Goal: Find specific page/section: Find specific page/section

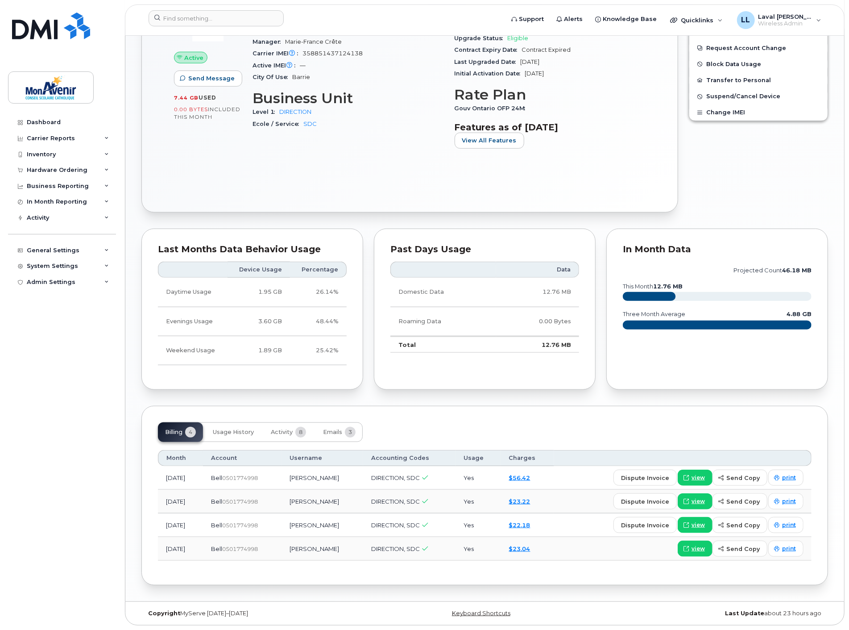
scroll to position [148, 0]
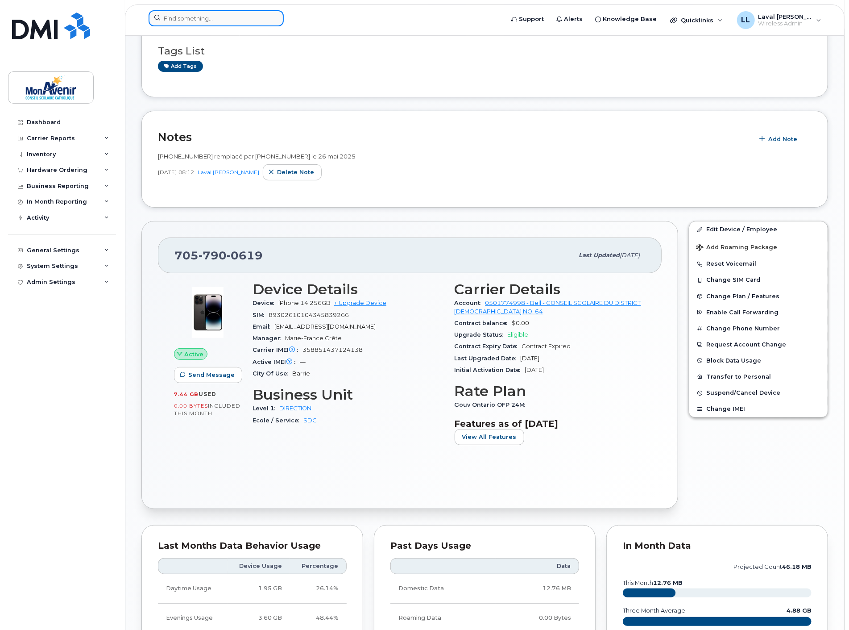
click at [201, 20] on input at bounding box center [216, 18] width 135 height 16
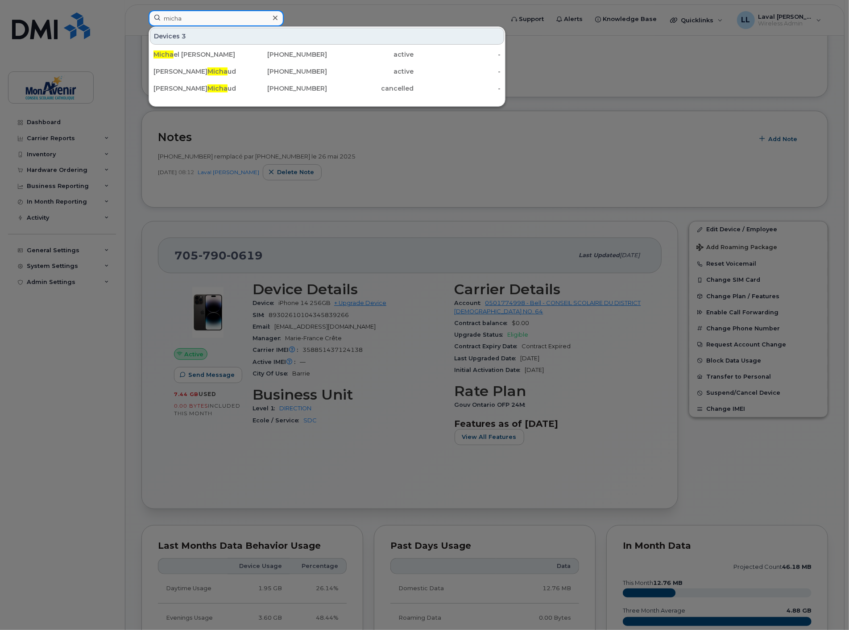
type input "micha"
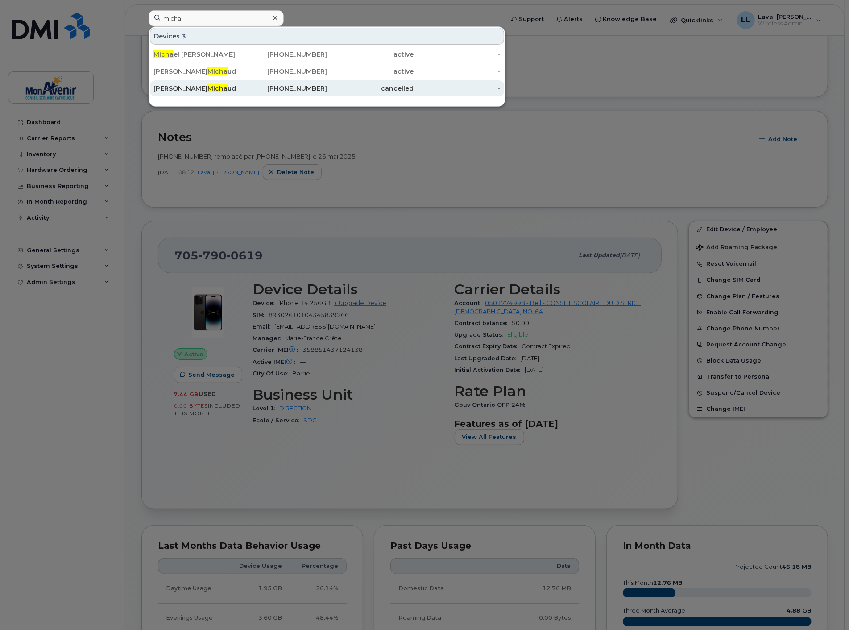
scroll to position [197, 0]
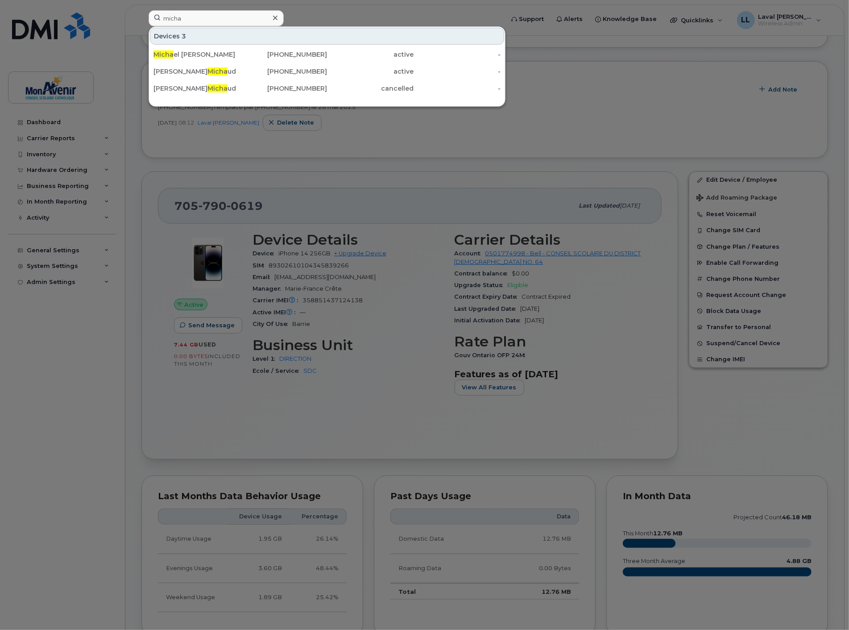
click at [276, 19] on icon at bounding box center [275, 18] width 4 height 4
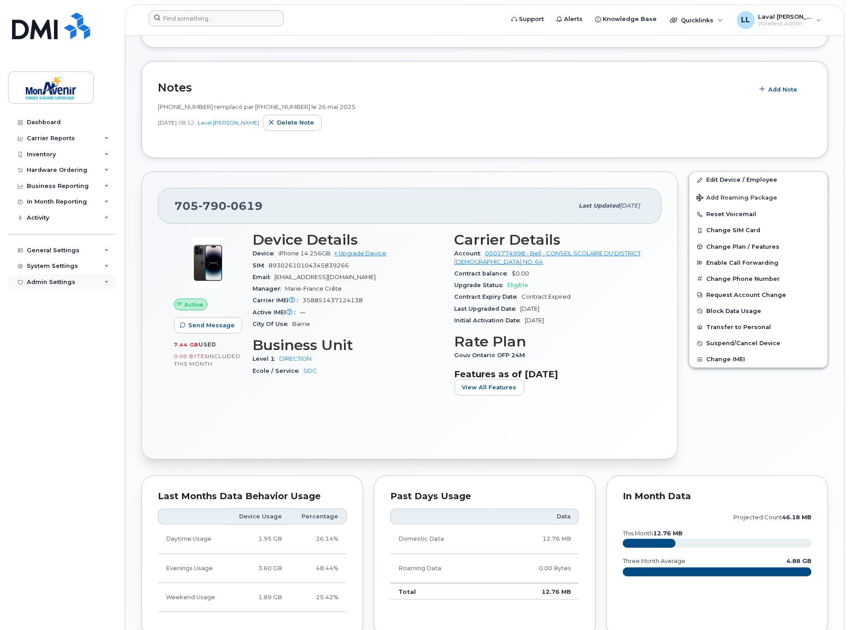
click at [50, 282] on div "Admin Settings" at bounding box center [51, 281] width 49 height 7
click at [51, 267] on div "System Settings" at bounding box center [52, 265] width 51 height 7
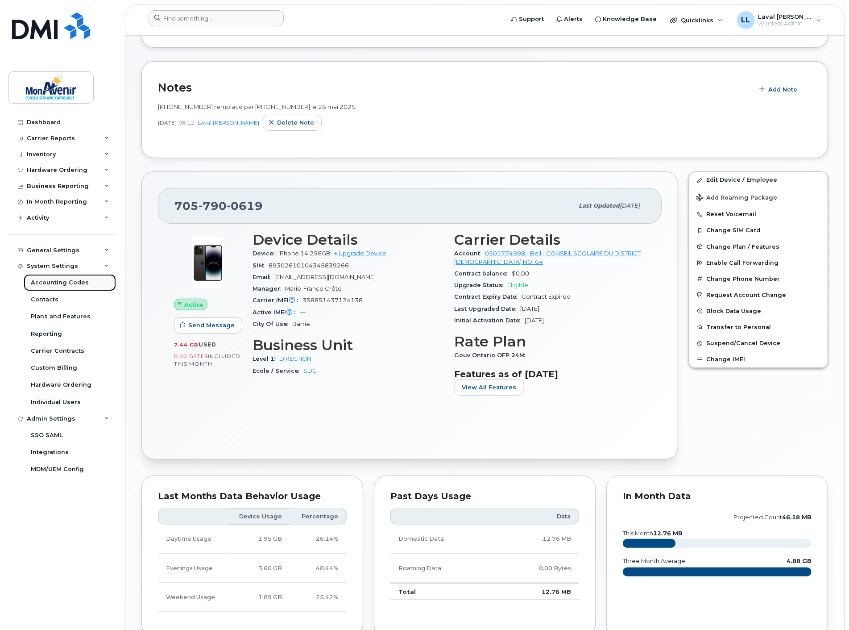
click at [47, 284] on div "Accounting Codes" at bounding box center [60, 282] width 58 height 8
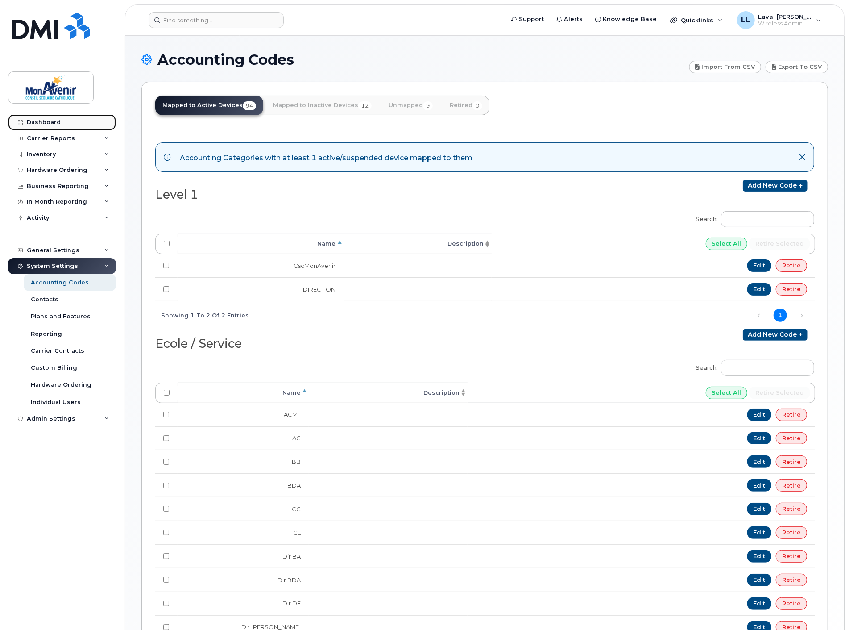
click at [56, 122] on div "Dashboard" at bounding box center [44, 122] width 34 height 7
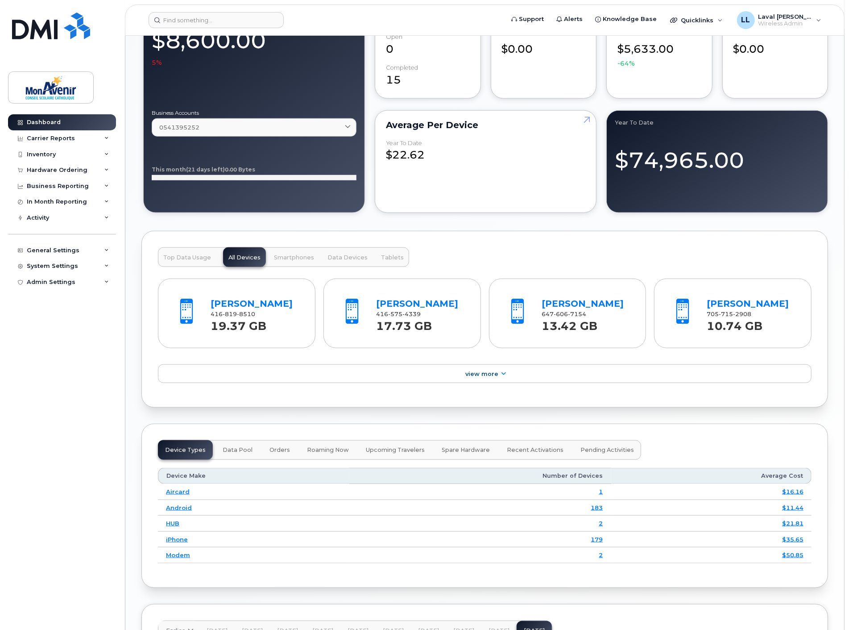
scroll to position [524, 0]
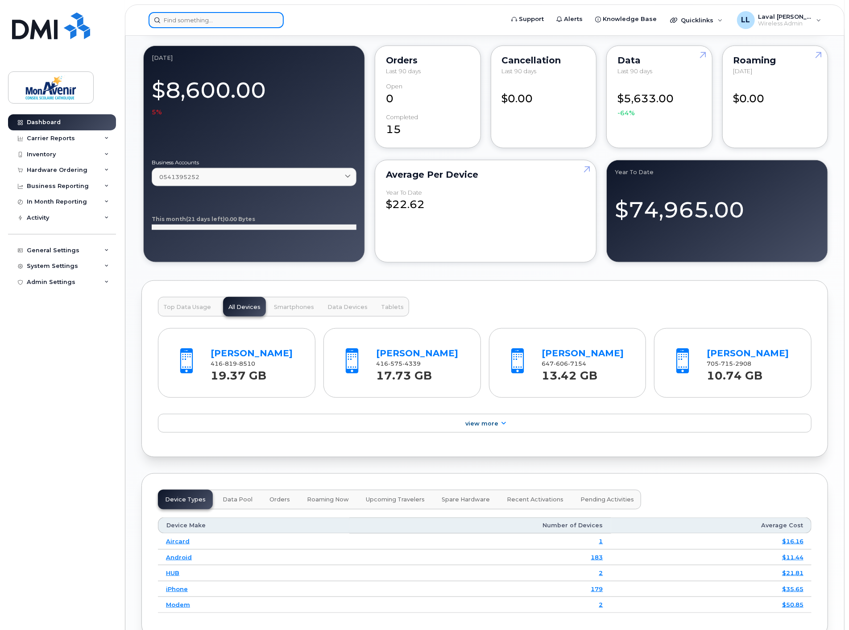
click at [204, 19] on input at bounding box center [216, 20] width 135 height 16
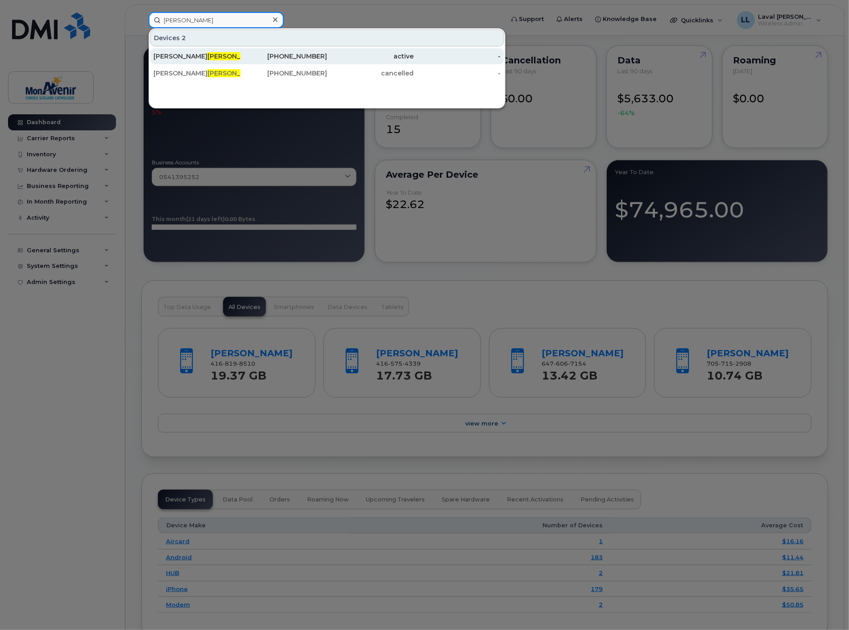
type input "[PERSON_NAME]"
click at [201, 52] on div "[PERSON_NAME] d" at bounding box center [197, 56] width 87 height 9
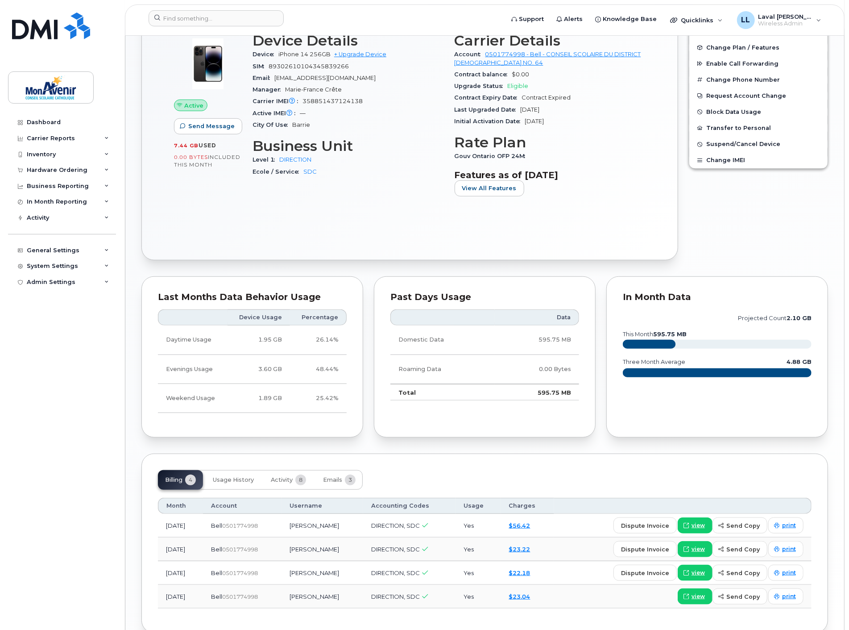
scroll to position [445, 0]
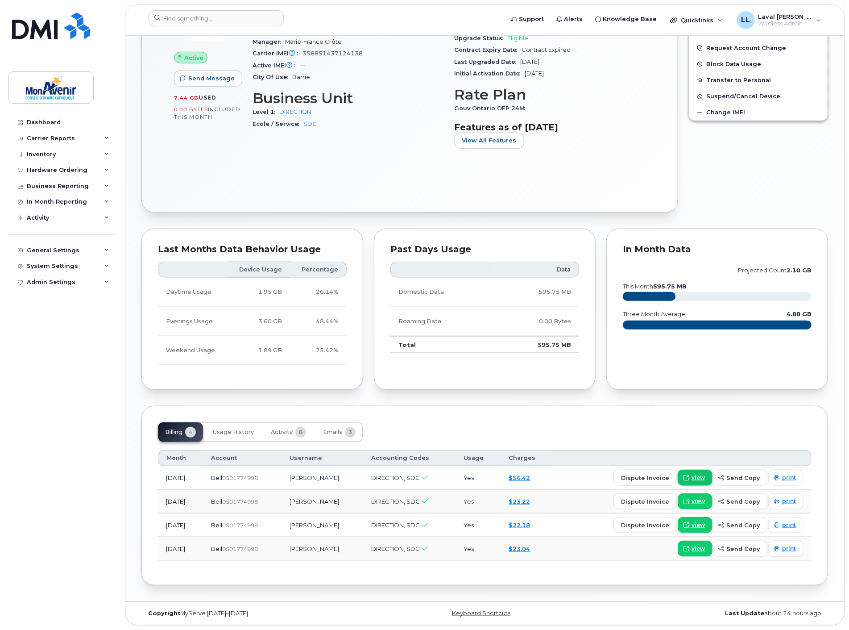
click at [702, 476] on span "view" at bounding box center [698, 477] width 13 height 8
